Goal: Entertainment & Leisure: Consume media (video, audio)

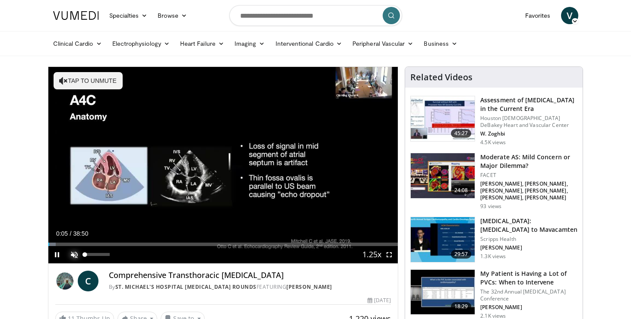
click at [76, 255] on span "Video Player" at bounding box center [74, 254] width 17 height 17
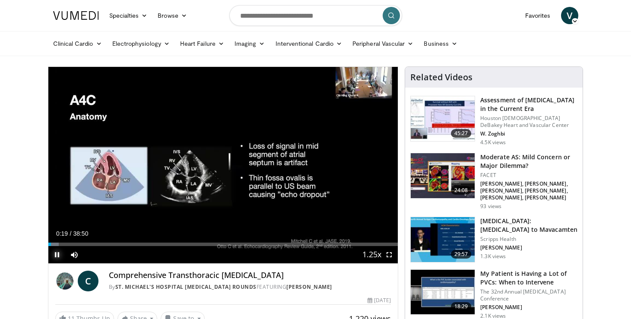
click at [57, 257] on span "Video Player" at bounding box center [56, 254] width 17 height 17
